Goal: Transaction & Acquisition: Book appointment/travel/reservation

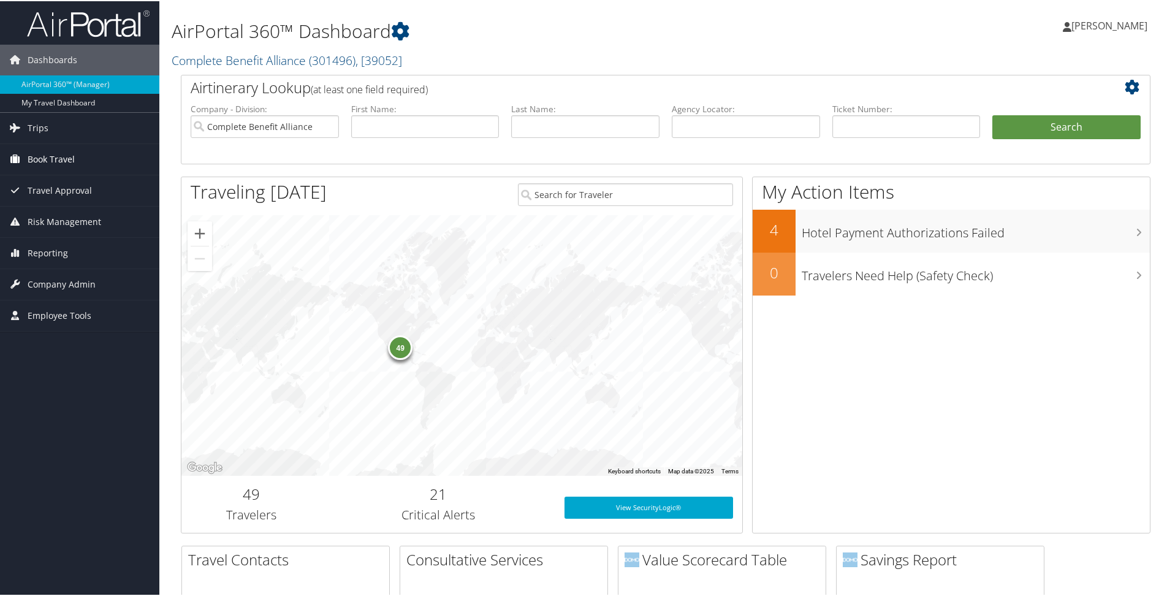
click at [64, 162] on span "Book Travel" at bounding box center [51, 158] width 47 height 31
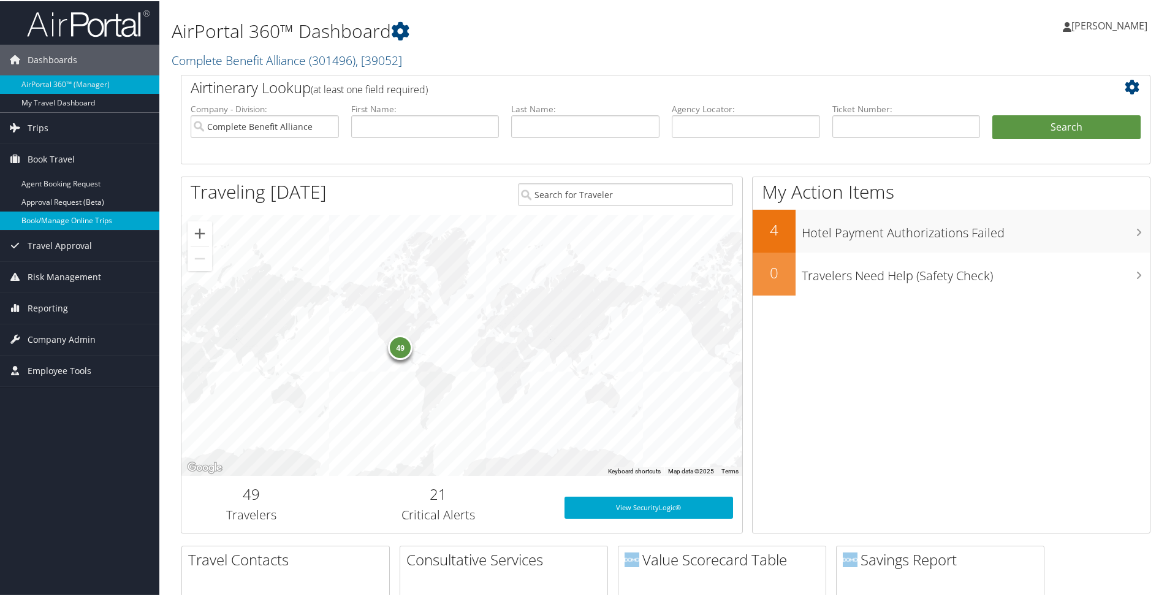
click at [86, 215] on link "Book/Manage Online Trips" at bounding box center [79, 219] width 159 height 18
